Goal: Obtain resource: Download file/media

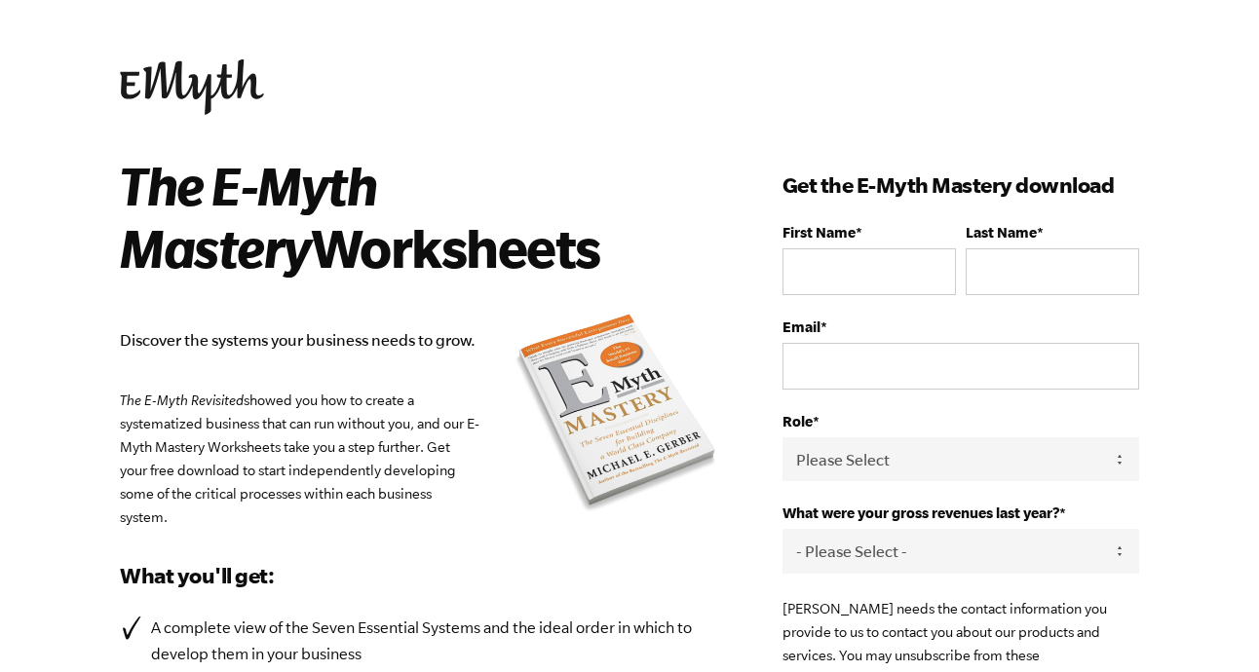
scroll to position [125, 0]
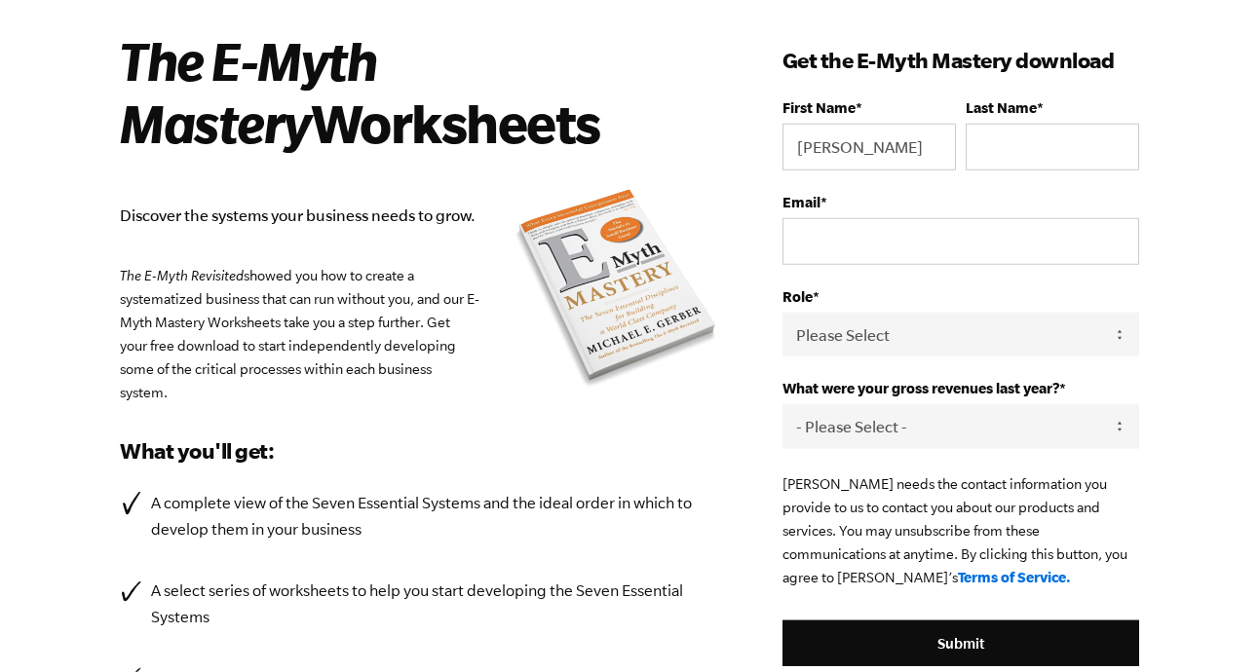
type input "[PERSON_NAME]"
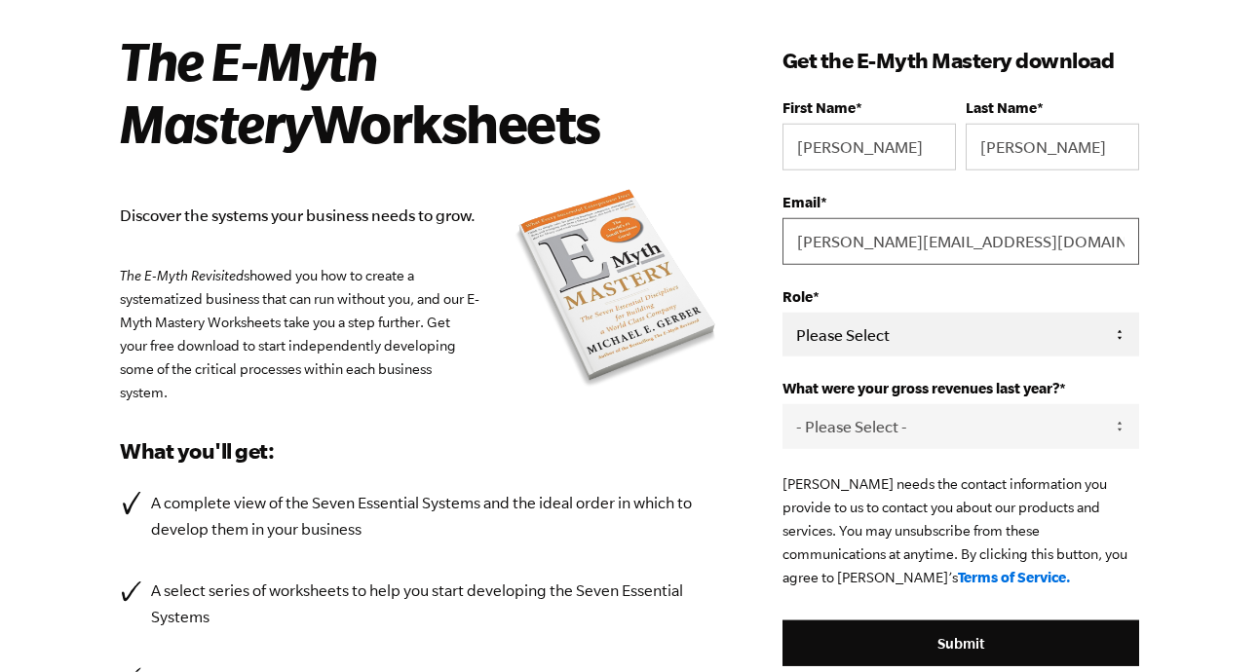
type input "[PERSON_NAME][EMAIL_ADDRESS][DOMAIN_NAME]"
click option "Owner" at bounding box center [0, 0] width 0 height 0
click at [782, 313] on select "Please Select Owner Partner / Co-Owner Executive Employee / Other" at bounding box center [960, 335] width 357 height 44
select select "Partner / Co-Owner"
click option "Partner / Co-Owner" at bounding box center [0, 0] width 0 height 0
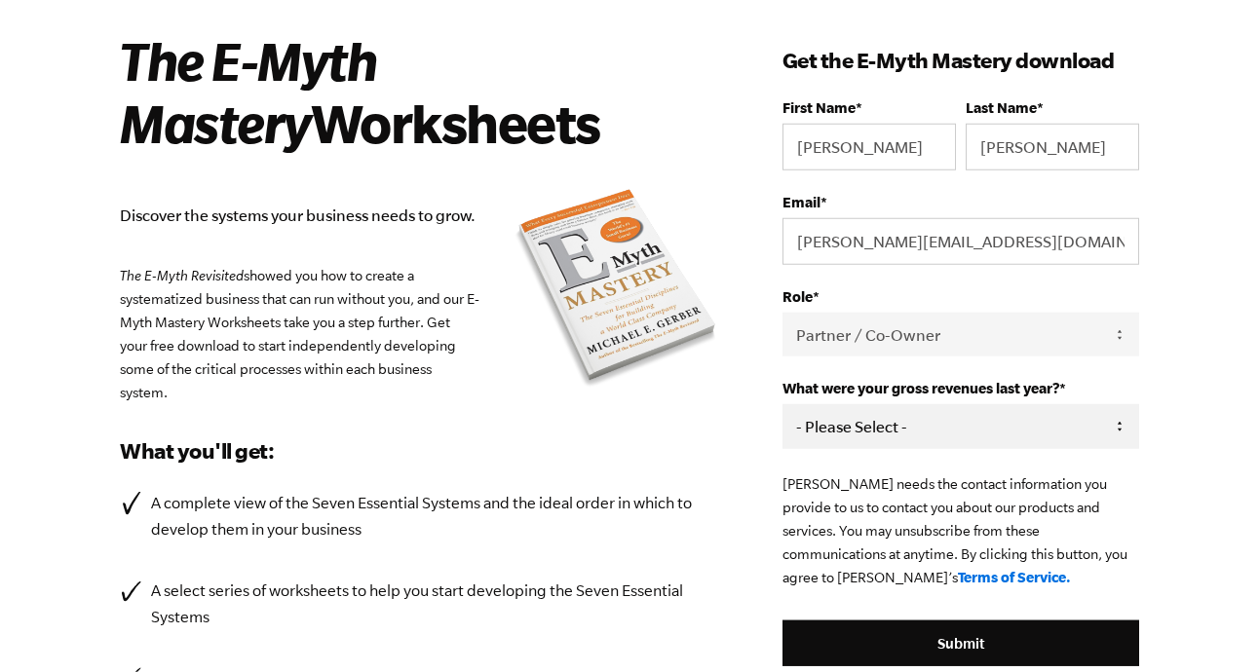
select select "0-75K"
click option "0-75K" at bounding box center [0, 0] width 0 height 0
click at [892, 479] on p "[PERSON_NAME] needs the contact information you provide to us to contact you ab…" at bounding box center [960, 530] width 357 height 117
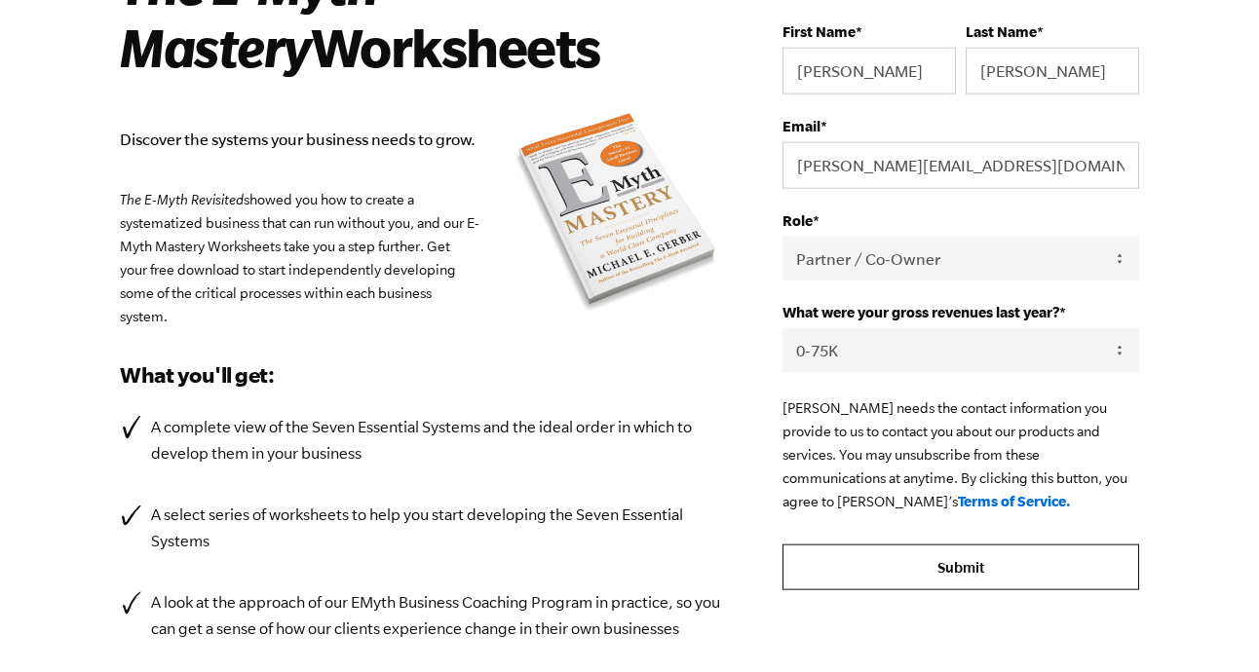
scroll to position [199, 0]
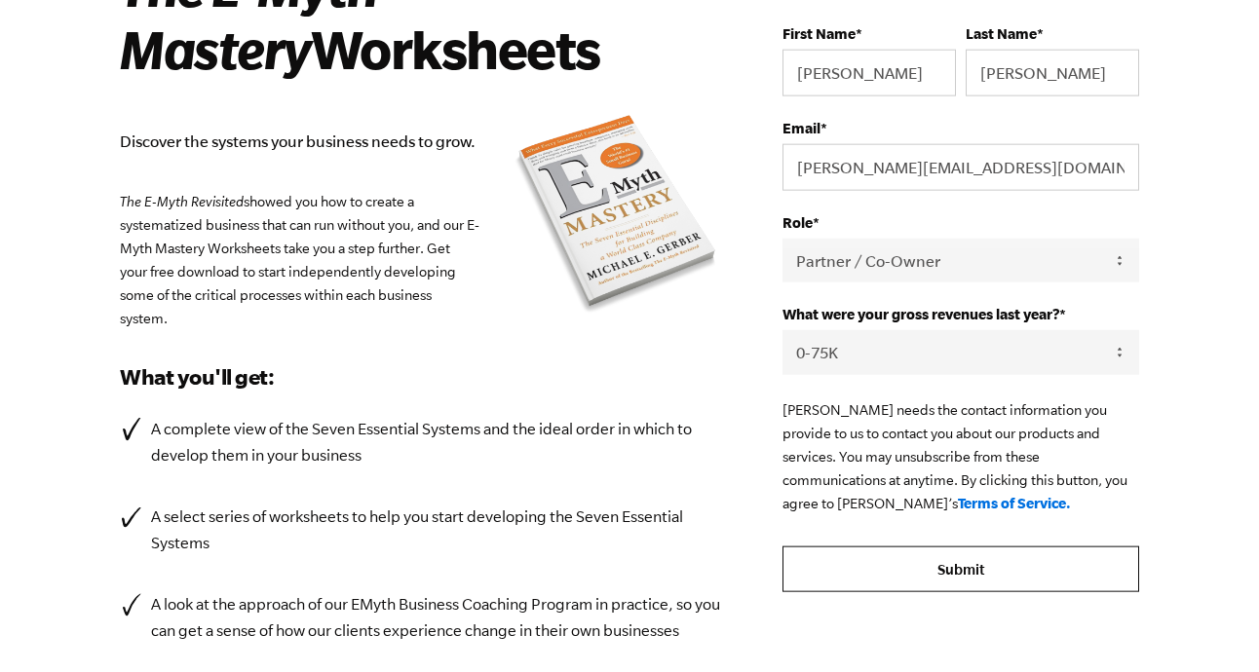
click at [921, 546] on input "Submit" at bounding box center [960, 569] width 357 height 47
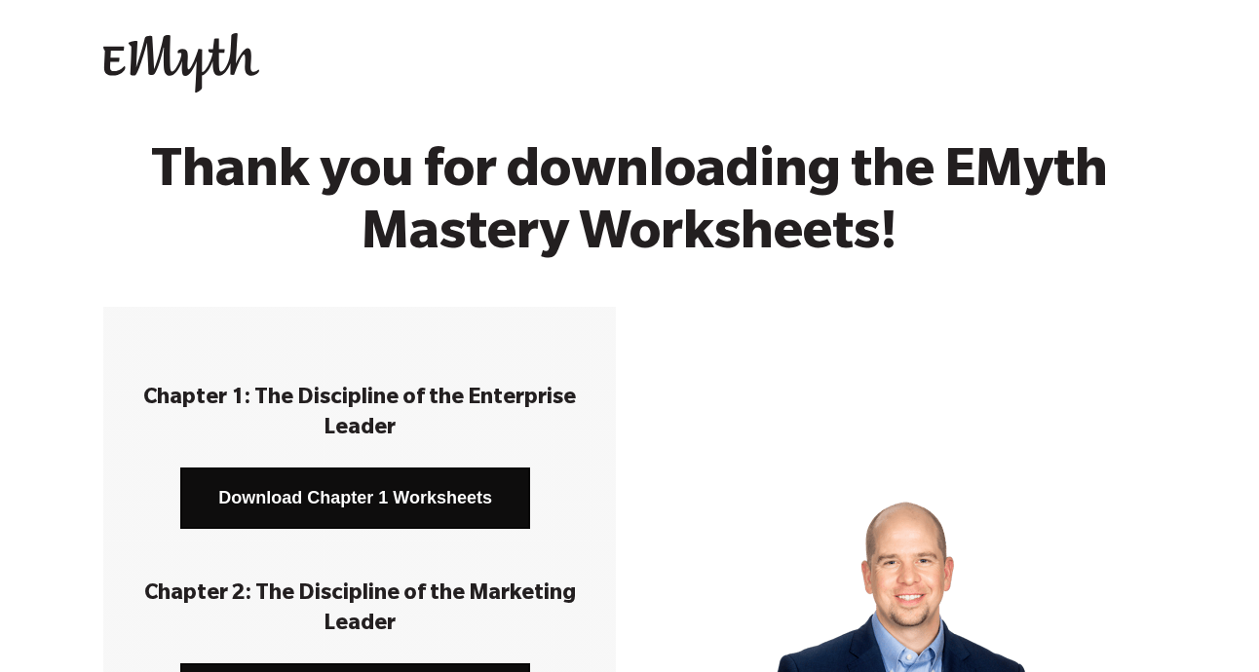
scroll to position [346, 0]
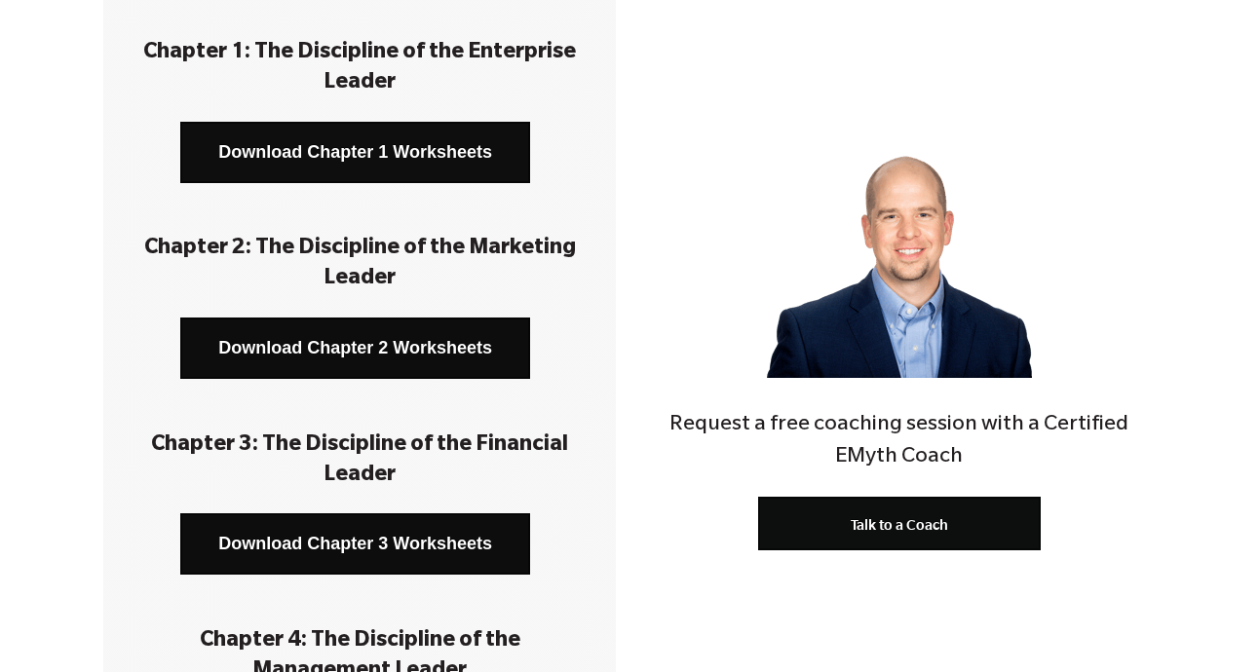
click at [406, 136] on link "Download Chapter 1 Worksheets" at bounding box center [355, 152] width 350 height 61
click at [411, 349] on link "Download Chapter 2 Worksheets" at bounding box center [355, 348] width 350 height 61
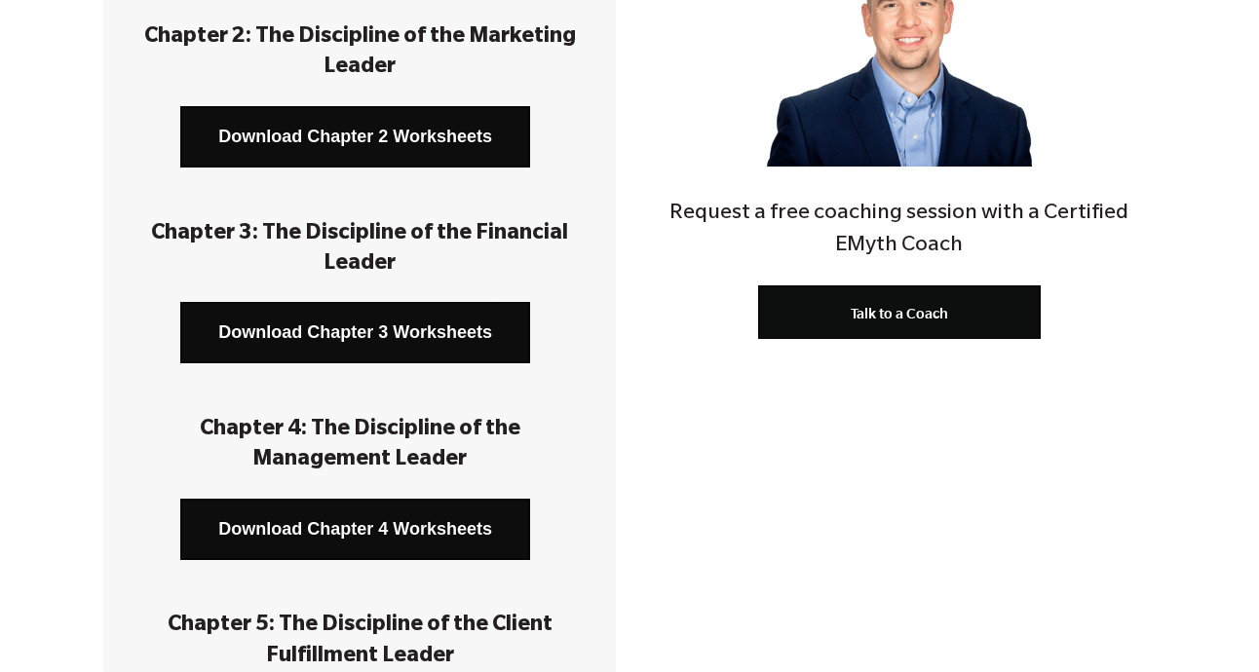
scroll to position [588, 0]
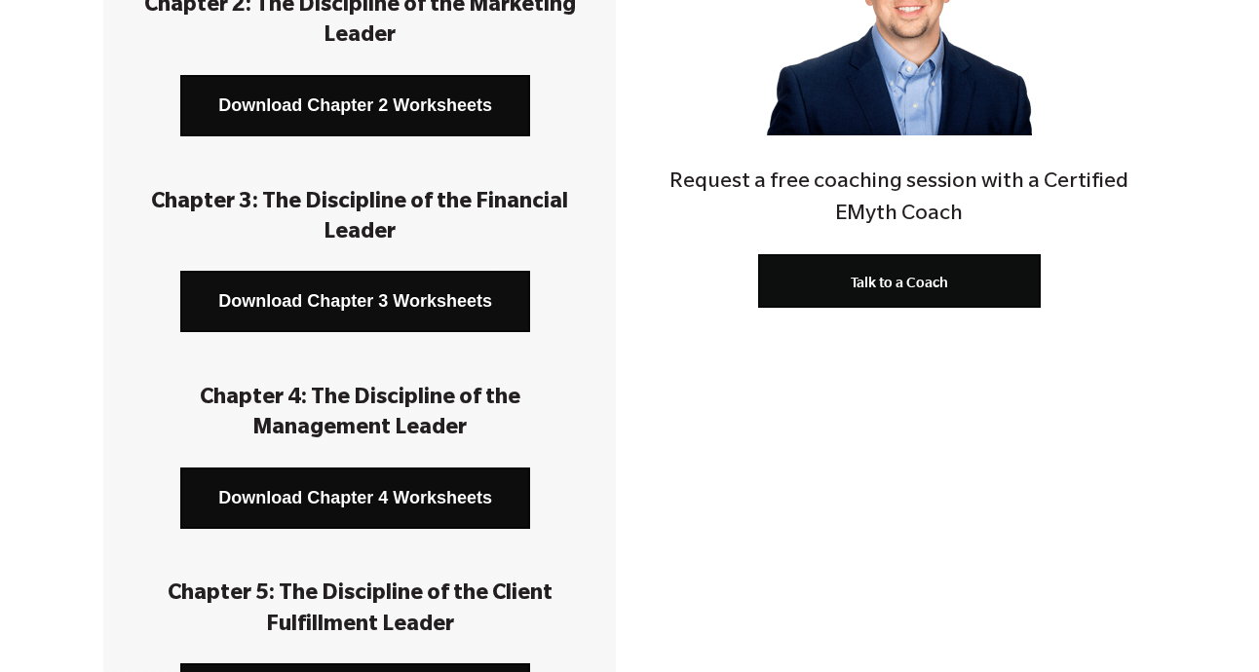
click at [385, 298] on link "Download Chapter 3 Worksheets" at bounding box center [355, 301] width 350 height 61
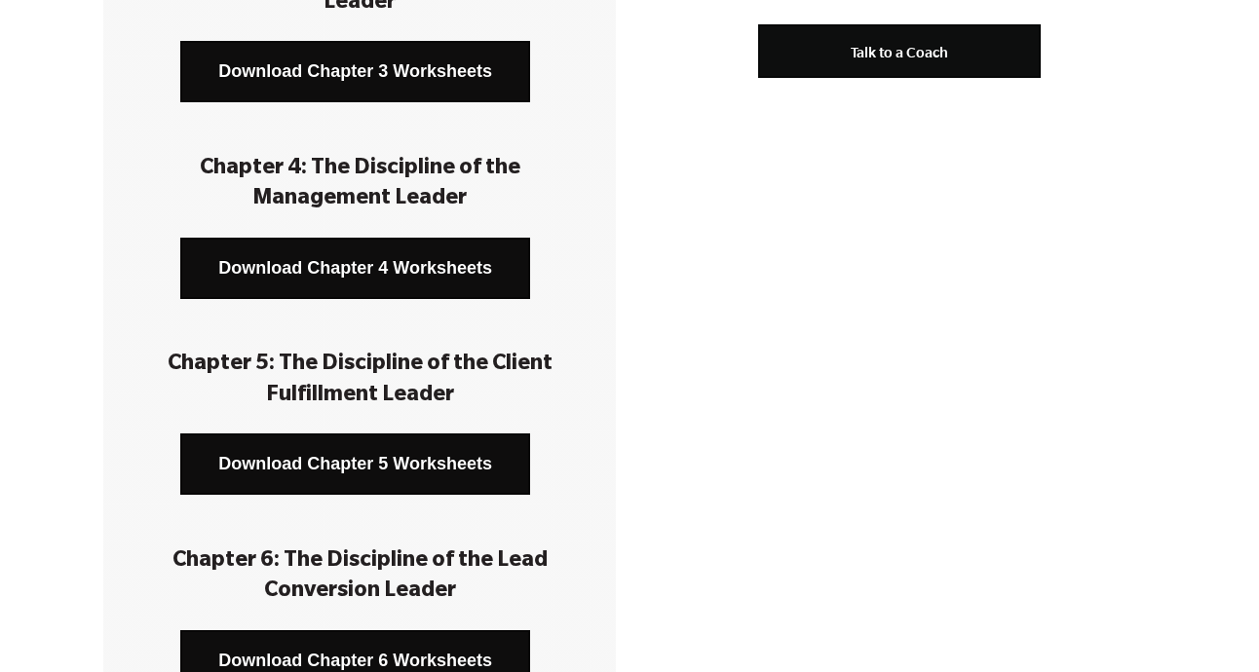
scroll to position [819, 0]
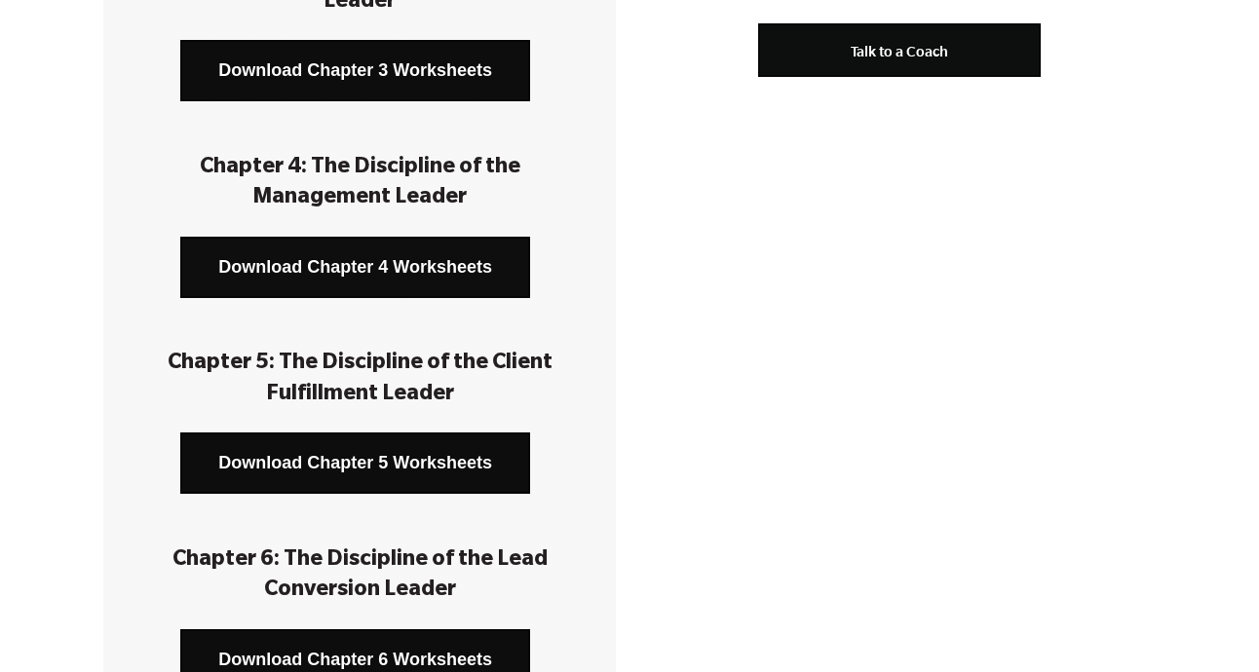
click at [377, 268] on link "Download Chapter 4 Worksheets" at bounding box center [355, 267] width 350 height 61
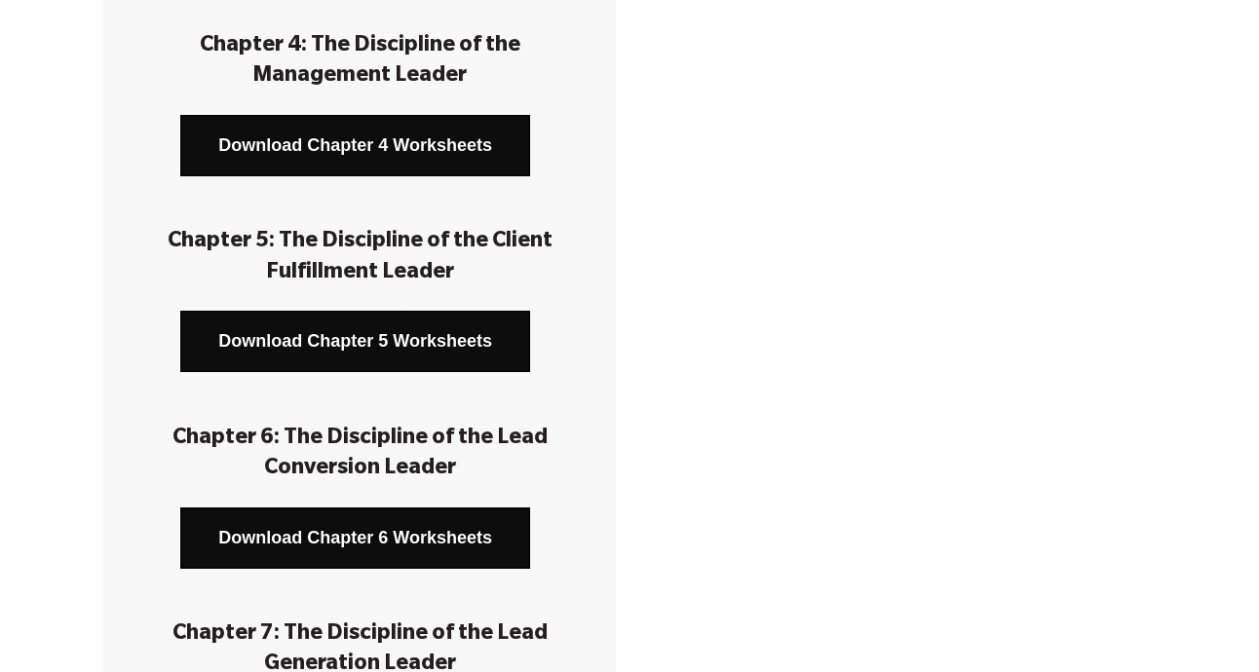
scroll to position [958, 0]
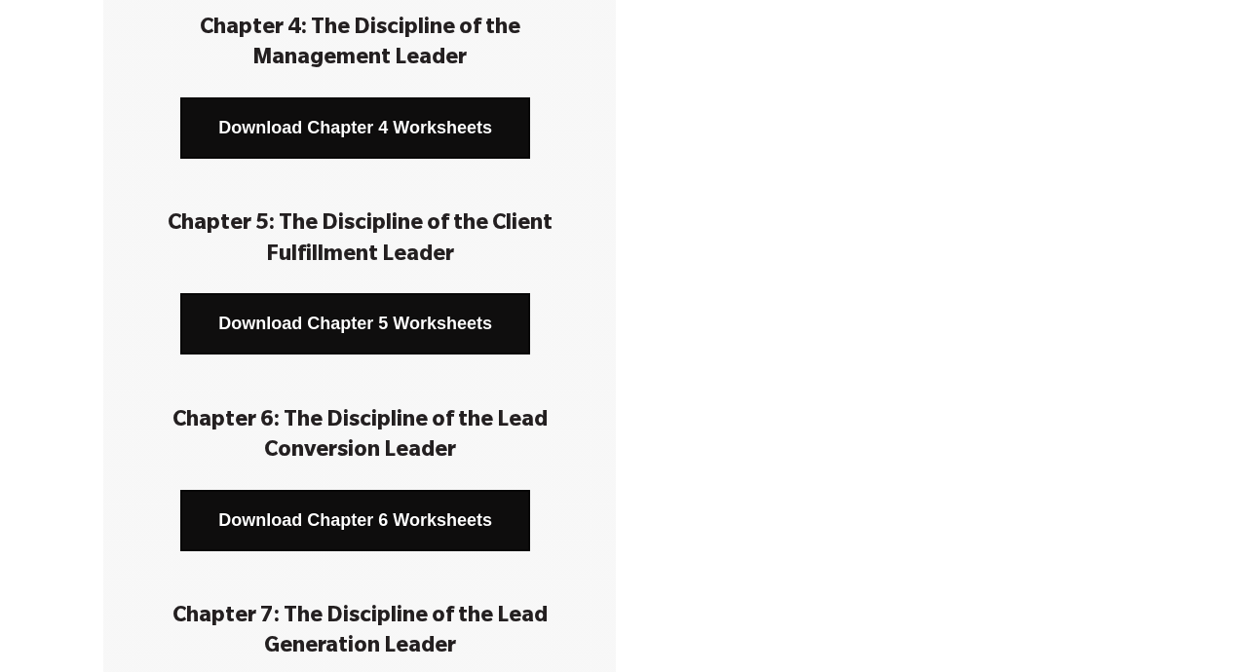
click at [441, 302] on link "Download Chapter 5 Worksheets" at bounding box center [355, 323] width 350 height 61
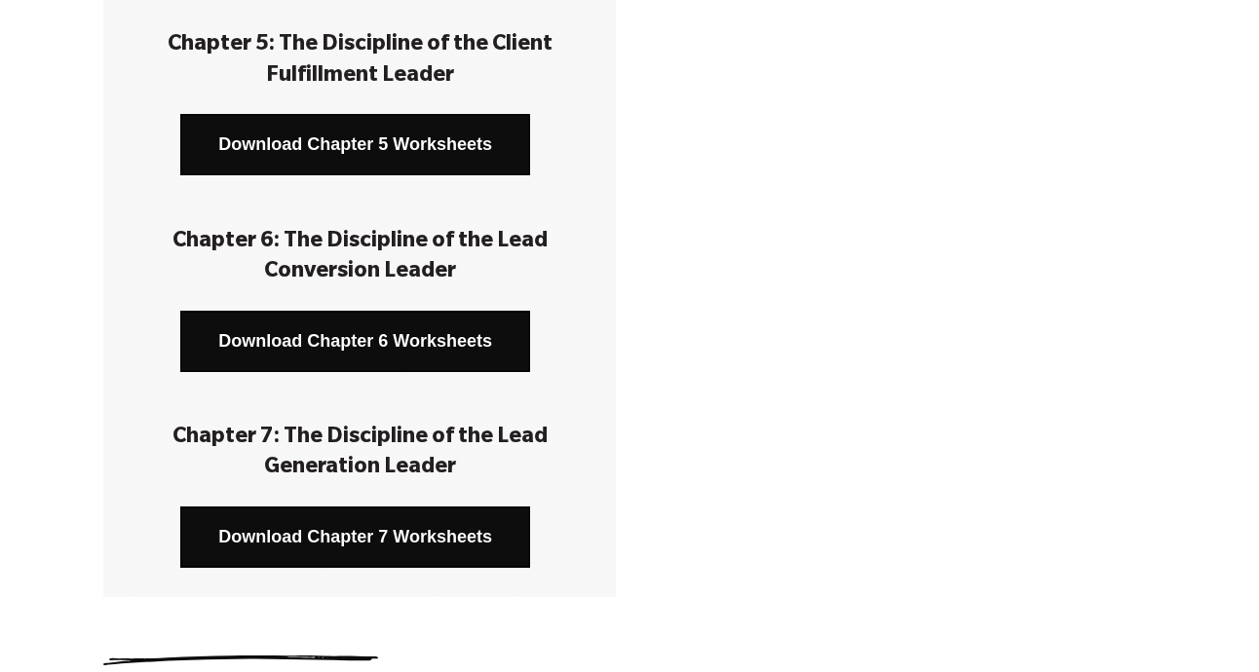
scroll to position [1196, 0]
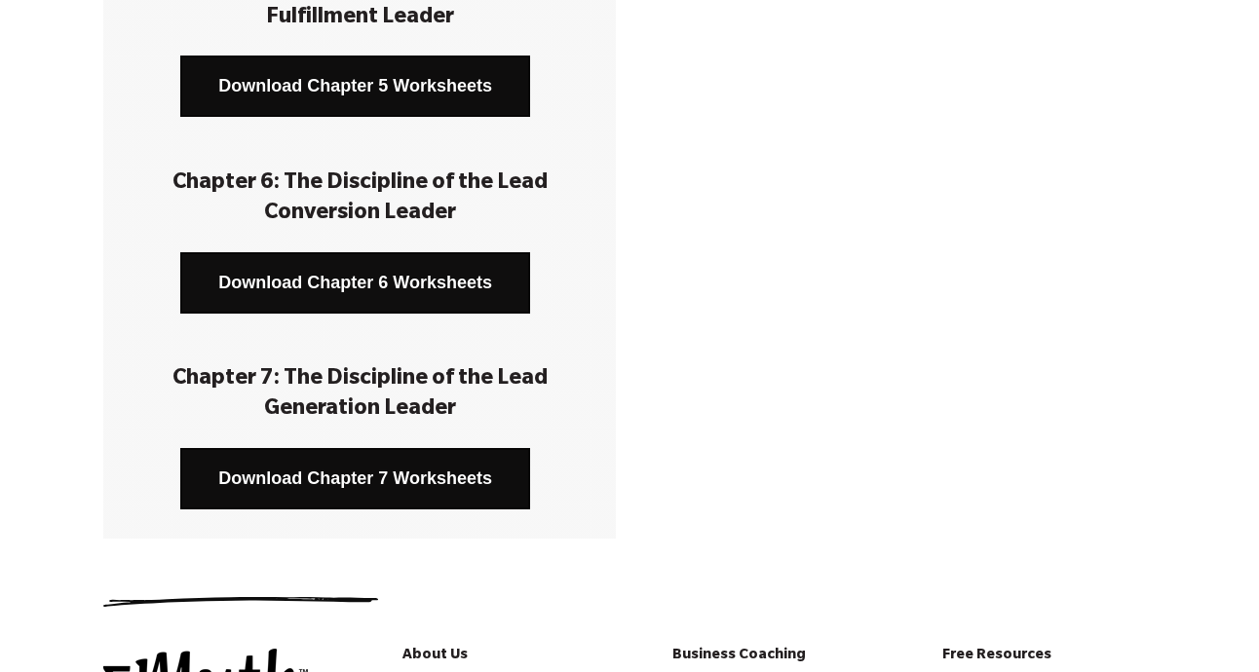
click at [431, 272] on link "Download Chapter 6 Worksheets" at bounding box center [355, 282] width 350 height 61
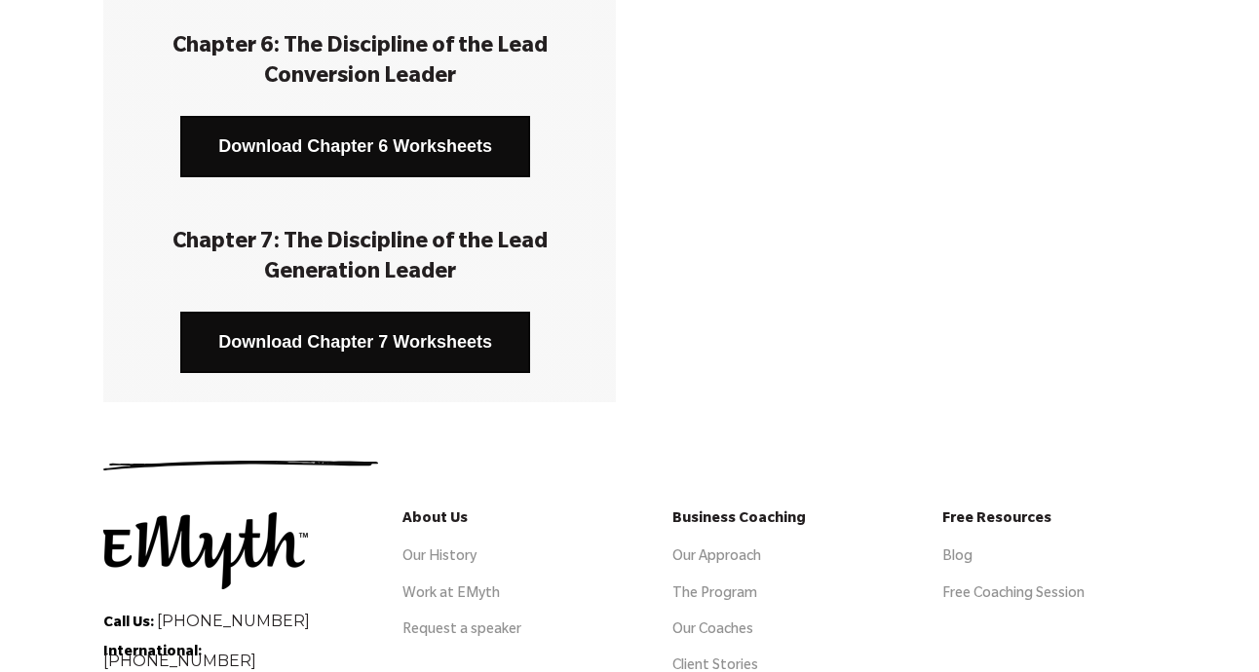
scroll to position [1340, 0]
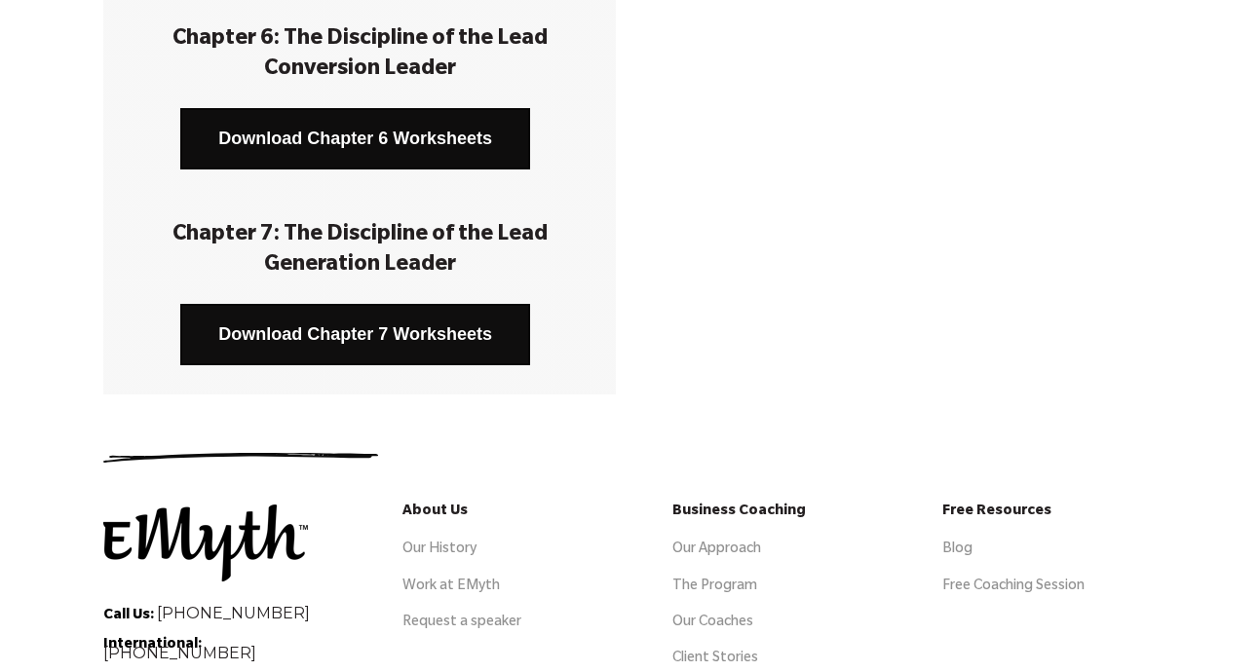
click at [445, 332] on link "Download Chapter 7 Worksheets" at bounding box center [355, 334] width 350 height 61
